Goal: Task Accomplishment & Management: Use online tool/utility

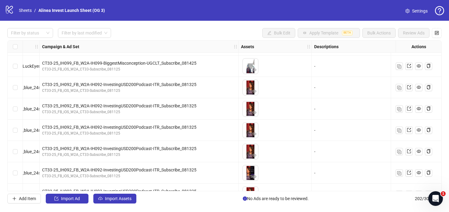
scroll to position [809, 230]
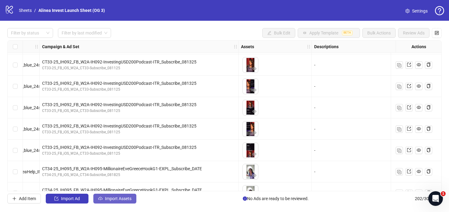
click at [116, 195] on button "Import Assets" at bounding box center [114, 199] width 43 height 10
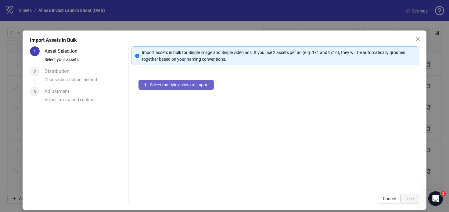
click at [204, 84] on span "Select multiple assets to import" at bounding box center [179, 84] width 59 height 5
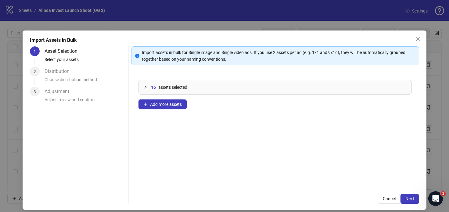
click at [158, 89] on span "assets selected" at bounding box center [172, 87] width 29 height 7
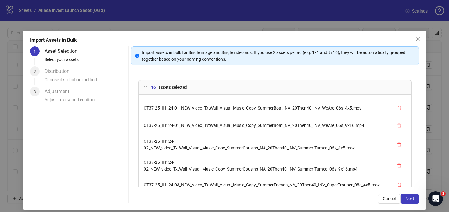
click at [155, 89] on span "16" at bounding box center [153, 87] width 5 height 7
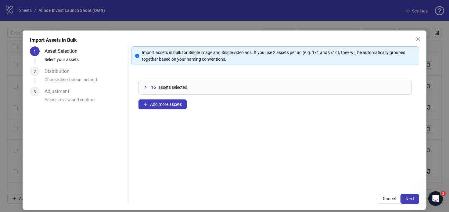
drag, startPoint x: 163, startPoint y: 105, endPoint x: 221, endPoint y: 109, distance: 58.0
click at [221, 109] on div "16 assets selected CT37-25_IH124-01_NEW_video_TxtWall_Visual_Music_Copy_SummerB…" at bounding box center [275, 130] width 288 height 114
click at [411, 198] on span "Next" at bounding box center [409, 198] width 9 height 5
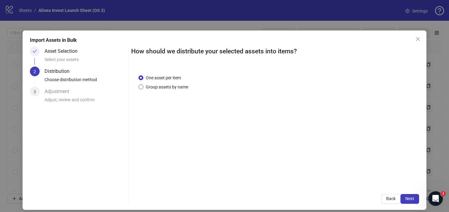
click at [162, 89] on span "Group assets by name" at bounding box center [166, 87] width 47 height 7
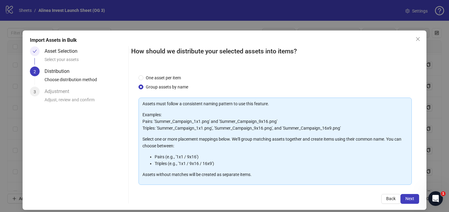
scroll to position [59, 0]
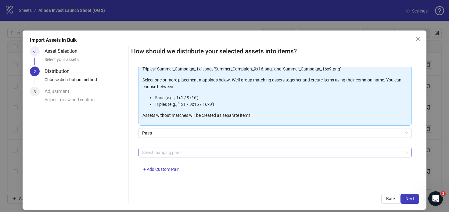
click at [170, 155] on div at bounding box center [272, 152] width 265 height 9
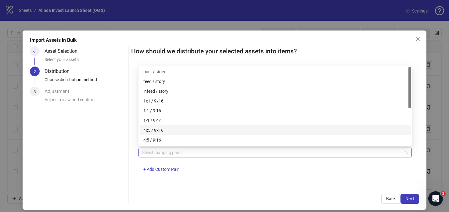
click at [168, 129] on div "4x5 / 9x16" at bounding box center [275, 130] width 264 height 7
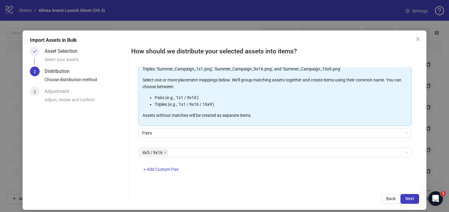
click at [209, 168] on div "4x5 / 9x16 + Add Custom Pair" at bounding box center [274, 163] width 273 height 32
click at [411, 200] on span "Next" at bounding box center [409, 198] width 9 height 5
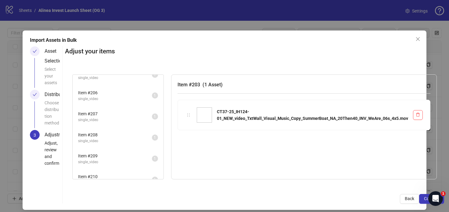
scroll to position [0, 0]
